Goal: Task Accomplishment & Management: Use online tool/utility

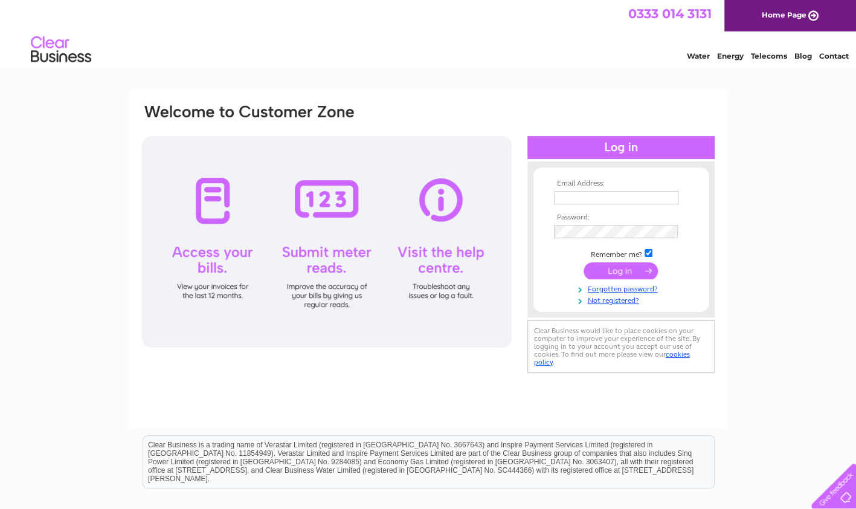
type input "mackleeners@hotmail.co.uk"
click at [614, 274] on input "submit" at bounding box center [621, 270] width 74 height 17
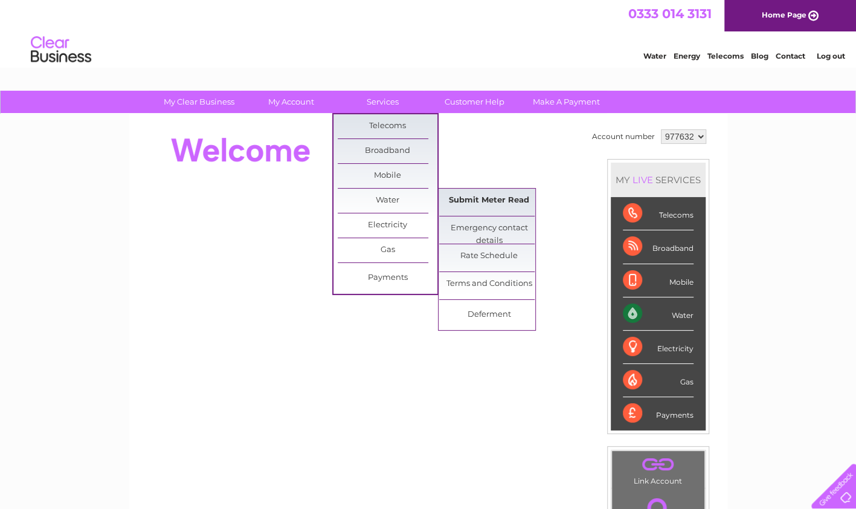
click at [480, 199] on link "Submit Meter Read" at bounding box center [489, 201] width 100 height 24
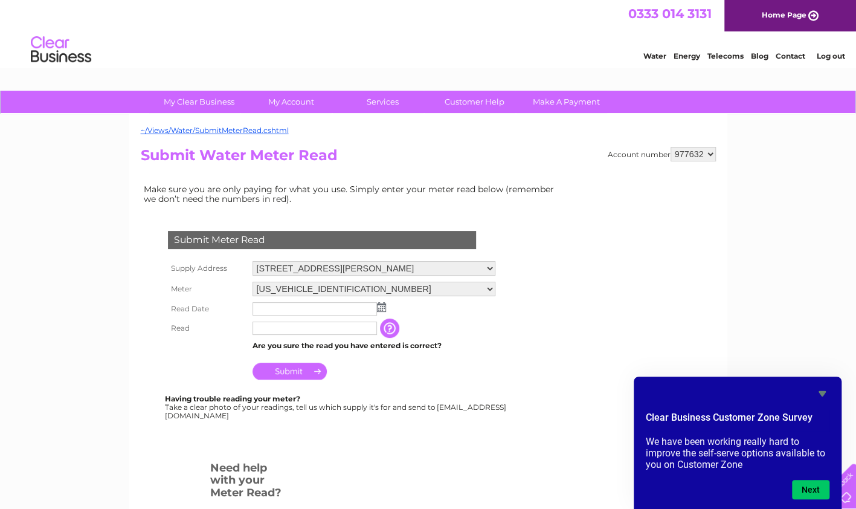
click at [285, 312] on input "text" at bounding box center [315, 308] width 124 height 13
click at [382, 307] on img at bounding box center [382, 308] width 9 height 10
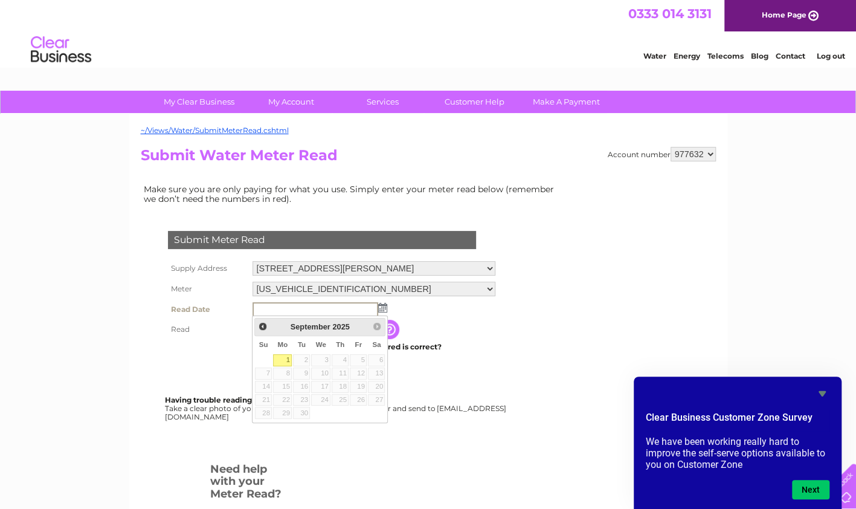
click at [286, 360] on link "1" at bounding box center [282, 360] width 19 height 12
type input "[DATE]"
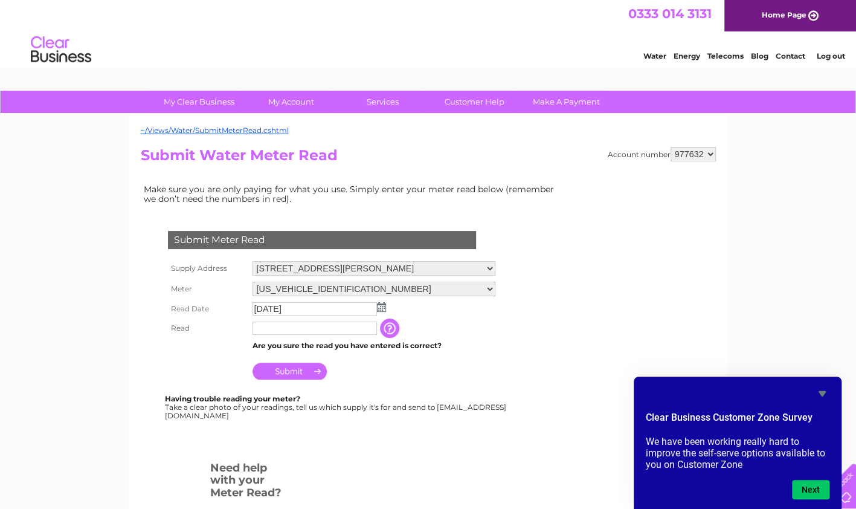
click at [286, 339] on td "Are you sure the read you have entered is correct?" at bounding box center [374, 346] width 249 height 16
click at [286, 330] on input "text" at bounding box center [316, 328] width 126 height 15
type input "50452"
click at [278, 372] on input "Submit" at bounding box center [290, 372] width 74 height 17
